Goal: Task Accomplishment & Management: Use online tool/utility

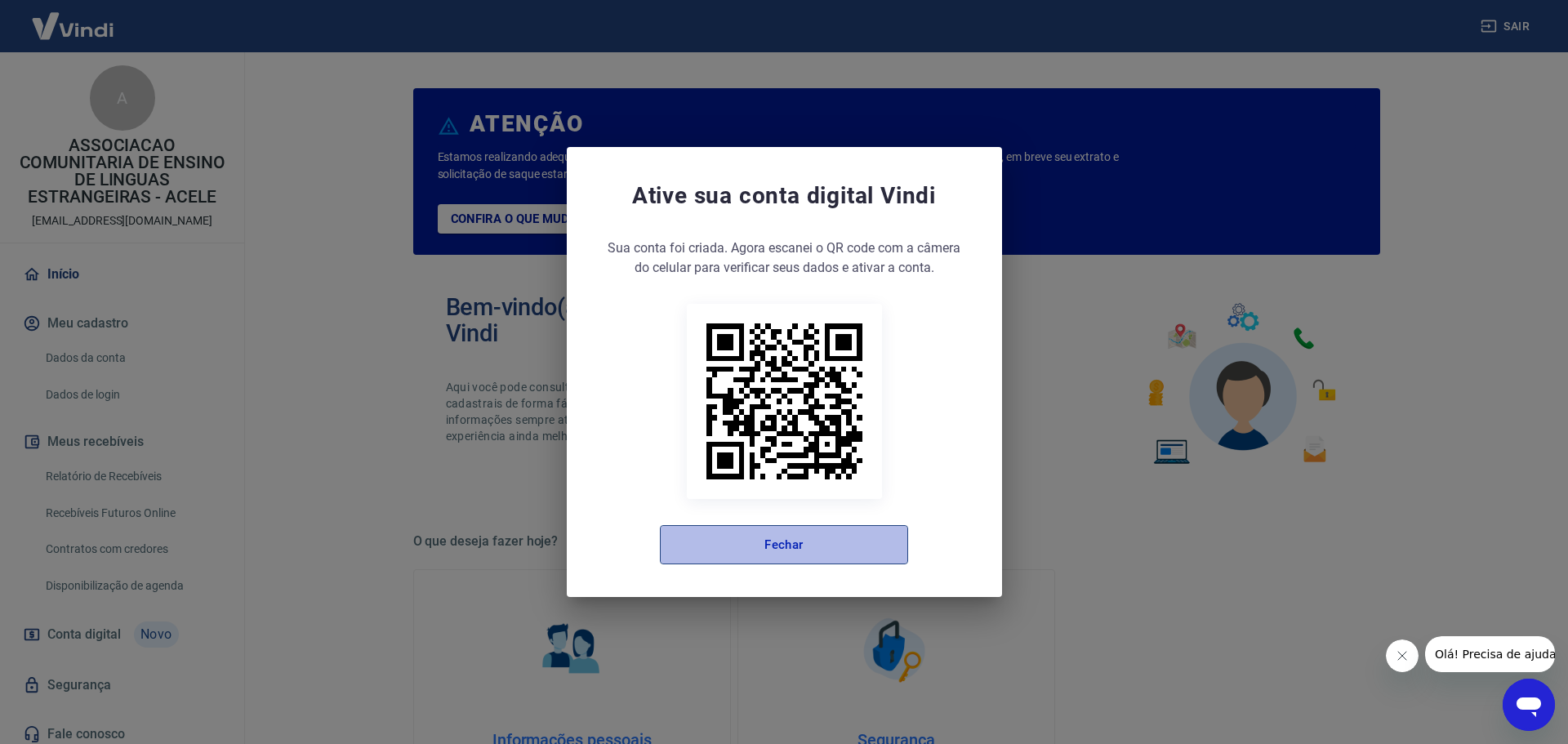
click at [806, 542] on button "Fechar" at bounding box center [784, 544] width 249 height 39
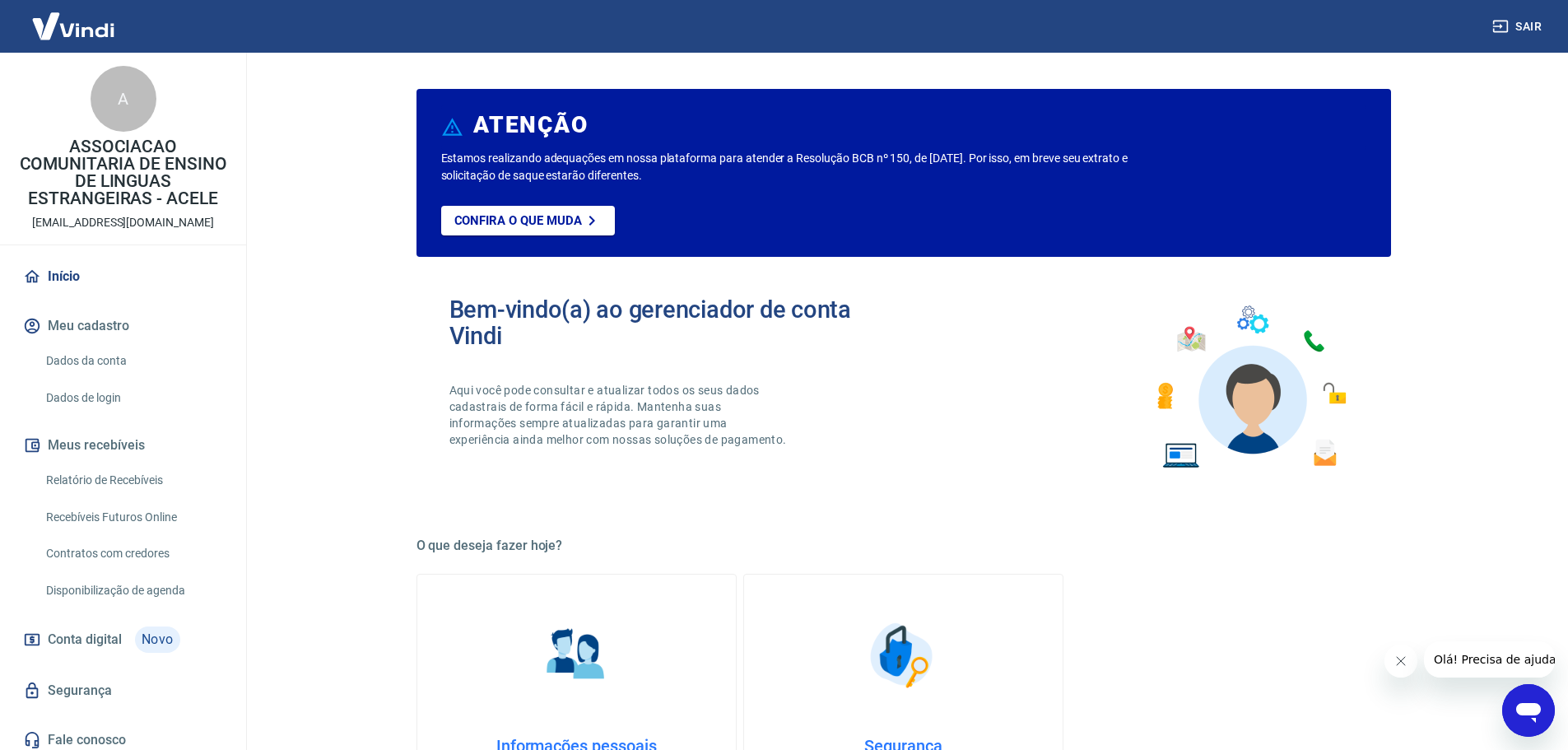
click at [149, 469] on link "Relatório de Recebíveis" at bounding box center [133, 480] width 187 height 34
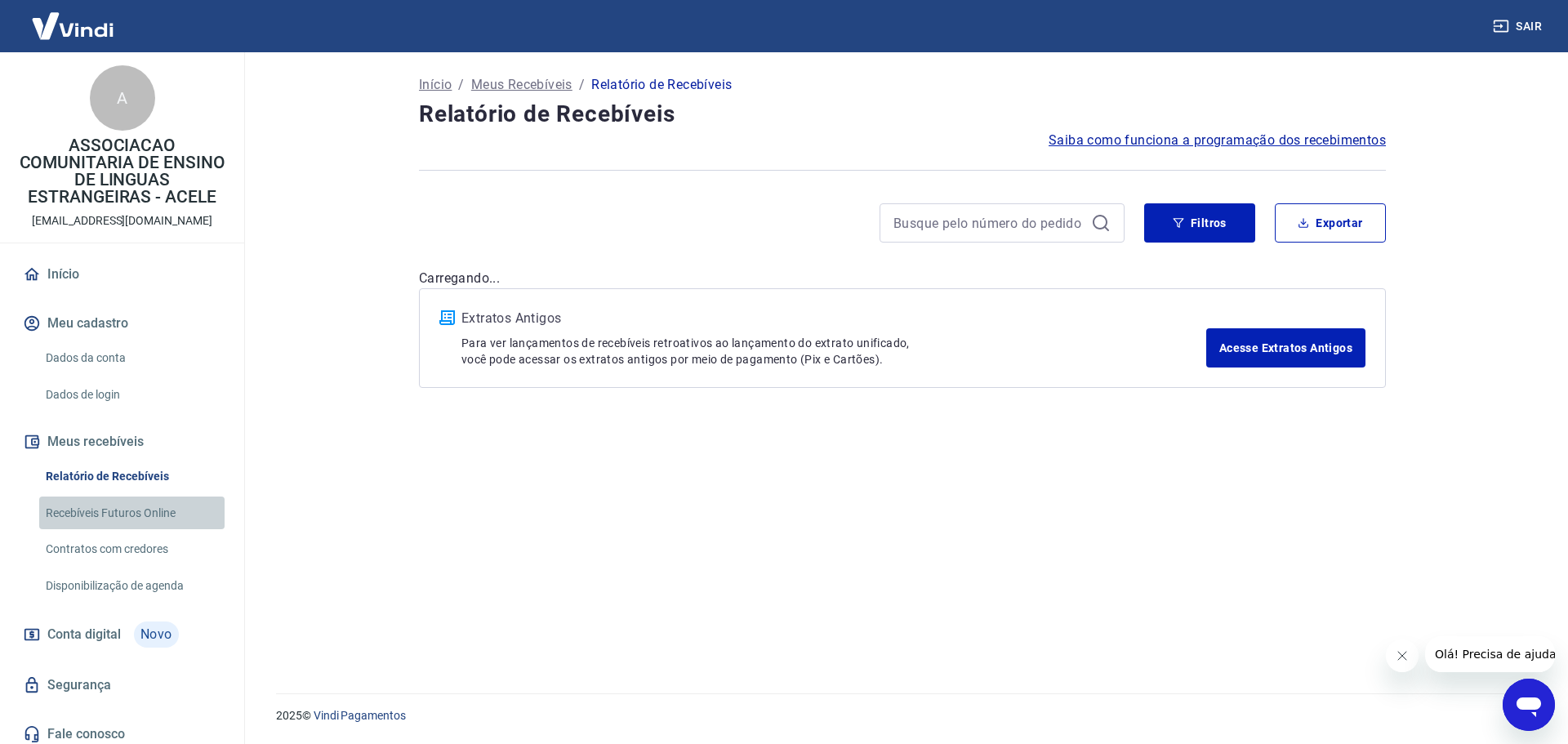
click at [138, 508] on link "Recebíveis Futuros Online" at bounding box center [132, 513] width 186 height 33
